Goal: Information Seeking & Learning: Stay updated

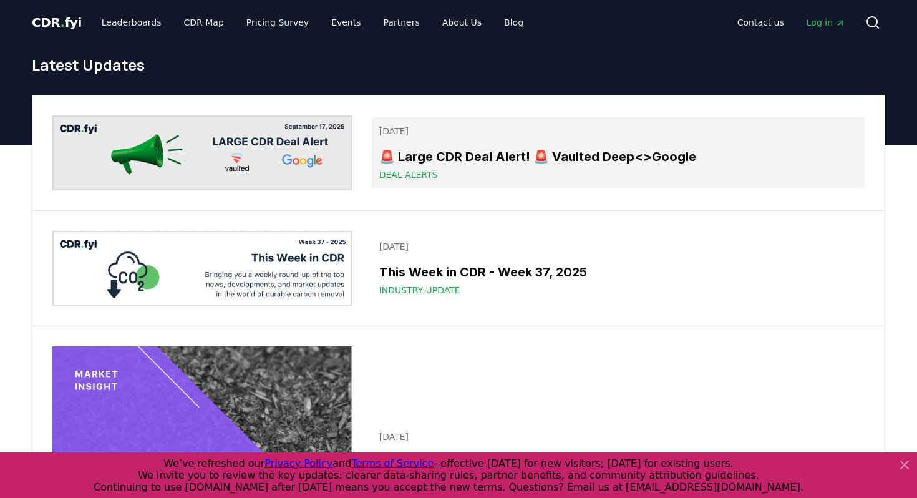
click at [479, 153] on h3 "🚨 Large CDR Deal Alert! 🚨 Vaulted Deep<>Google" at bounding box center [618, 156] width 478 height 19
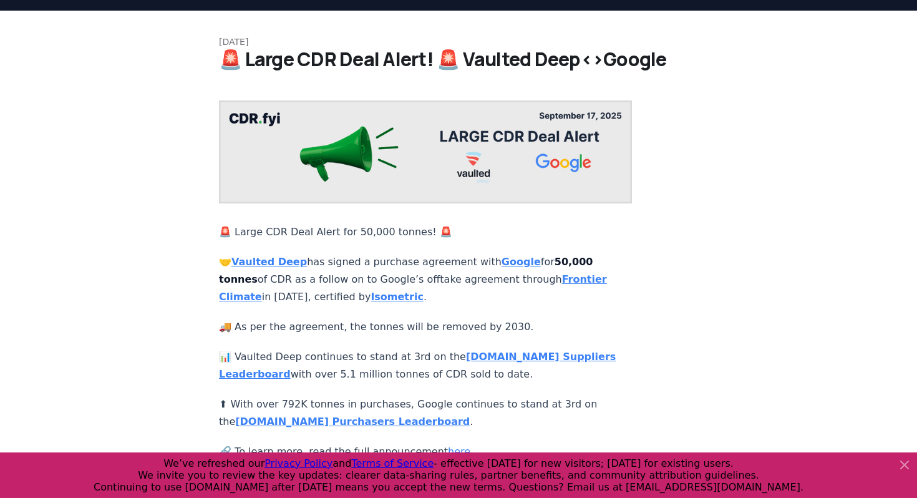
scroll to position [36, 0]
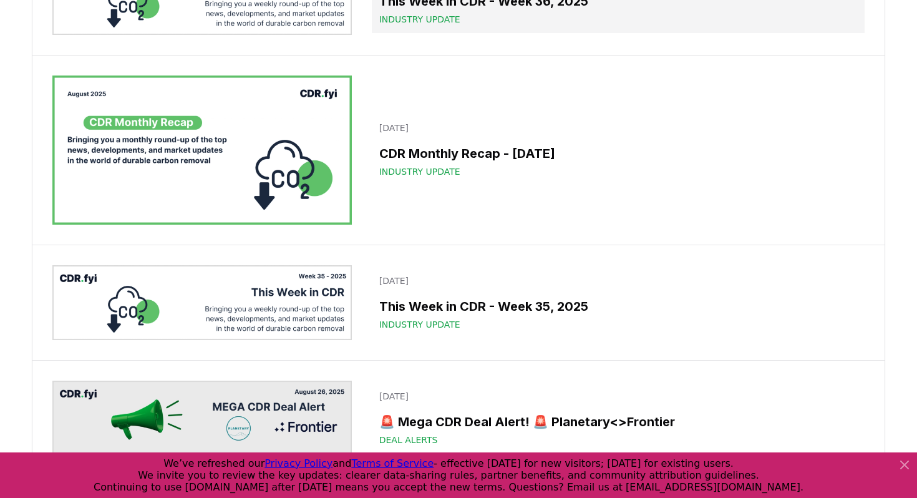
scroll to position [652, 0]
